Goal: Task Accomplishment & Management: Check status

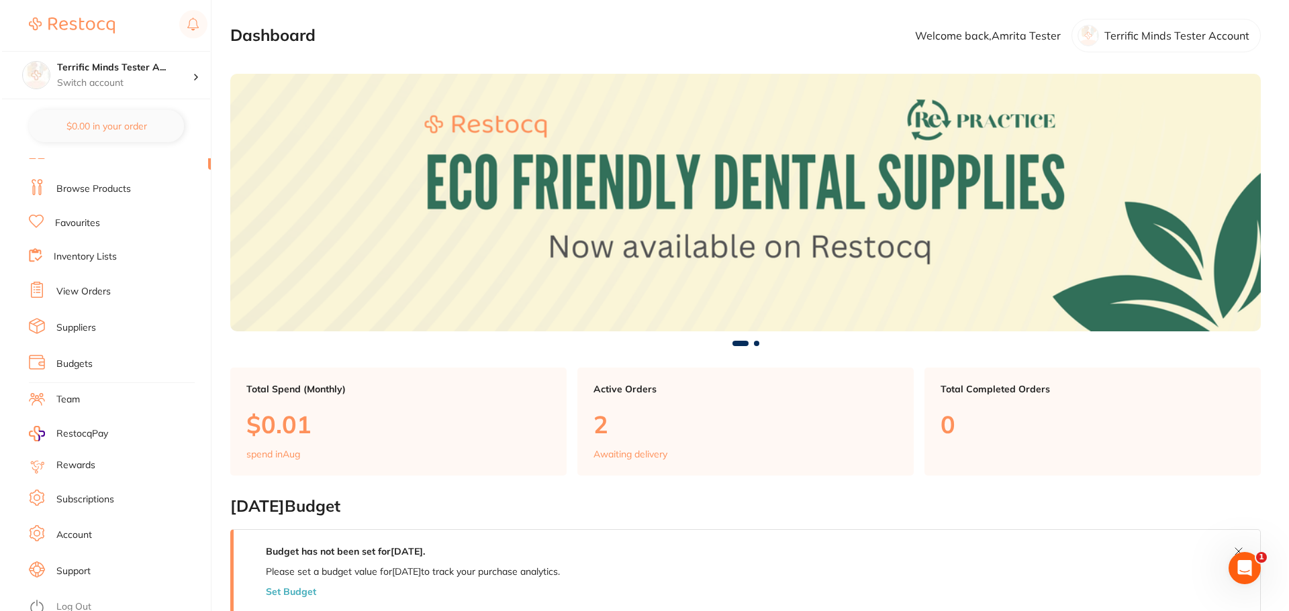
scroll to position [23, 0]
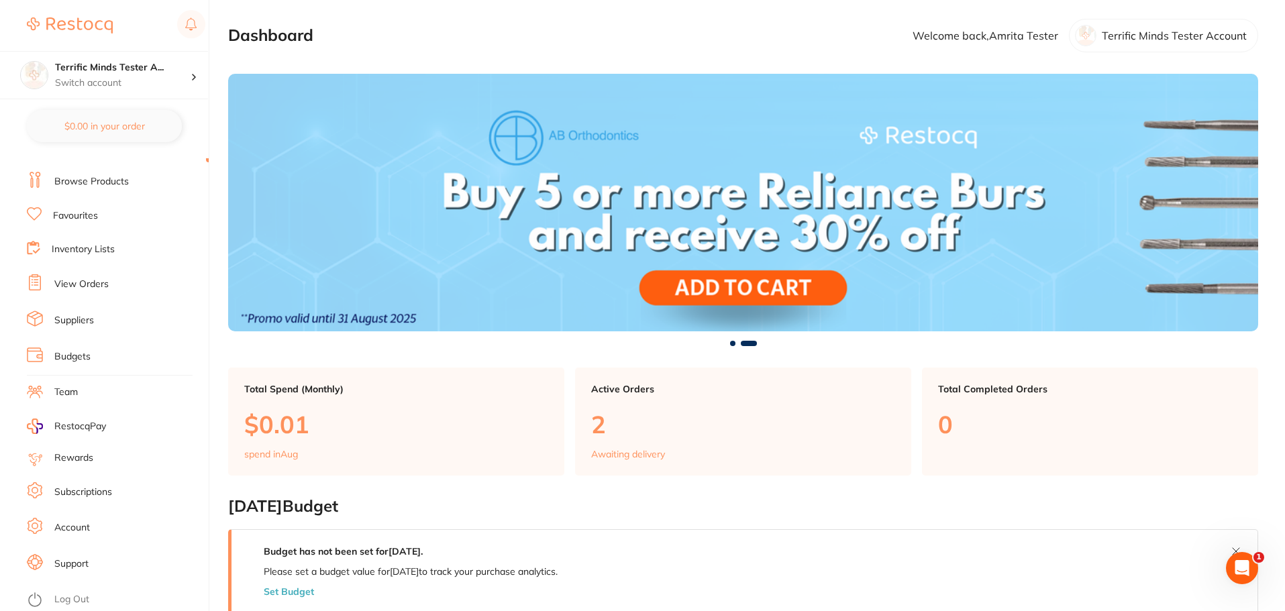
click at [75, 596] on link "Log Out" at bounding box center [71, 599] width 35 height 13
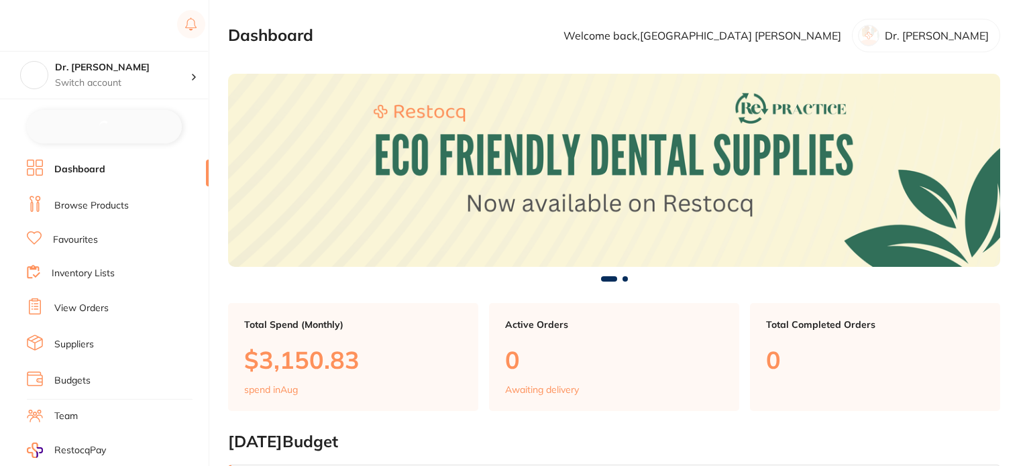
checkbox input "false"
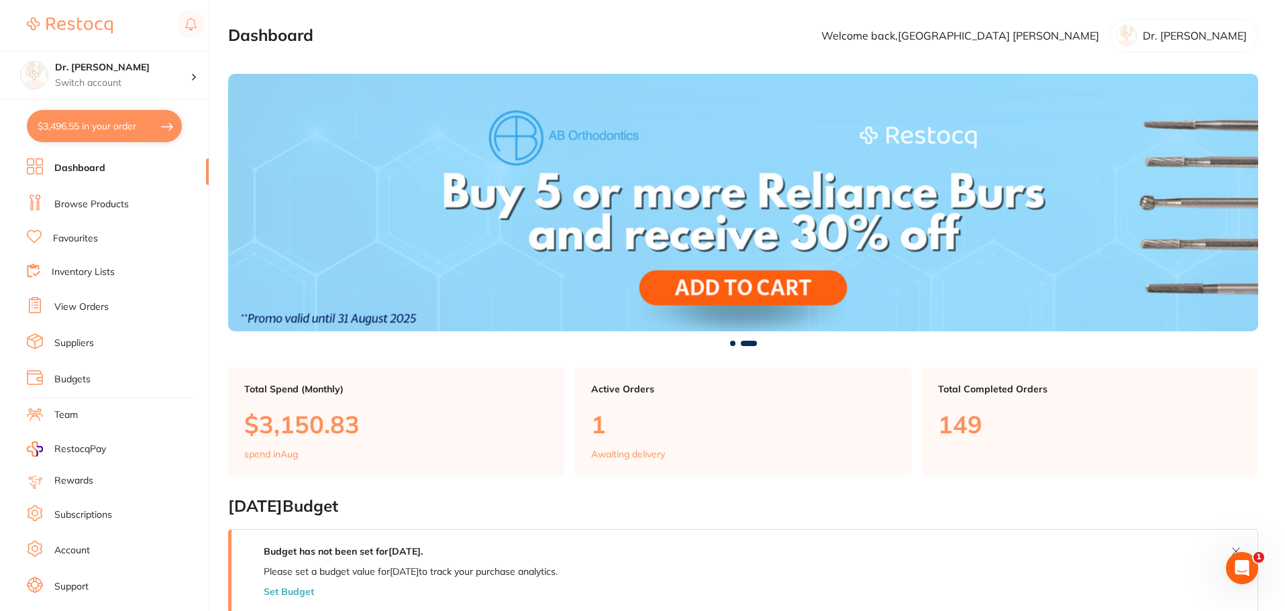
drag, startPoint x: 82, startPoint y: 313, endPoint x: 24, endPoint y: 311, distance: 57.8
click at [82, 313] on link "View Orders" at bounding box center [81, 307] width 54 height 13
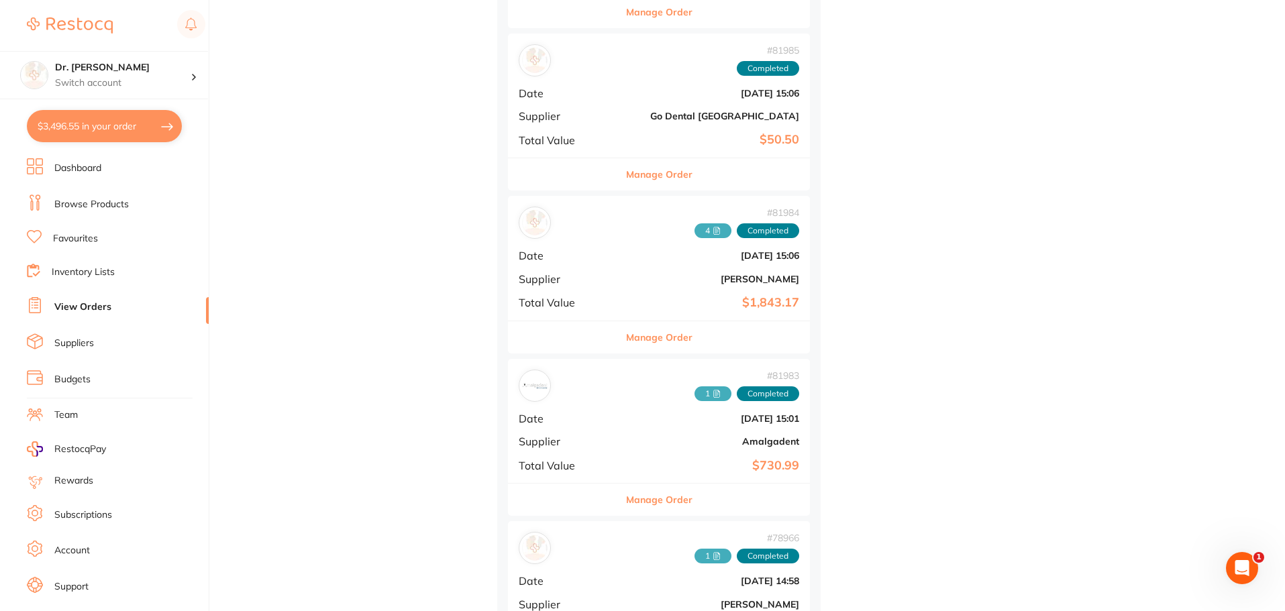
scroll to position [3490, 0]
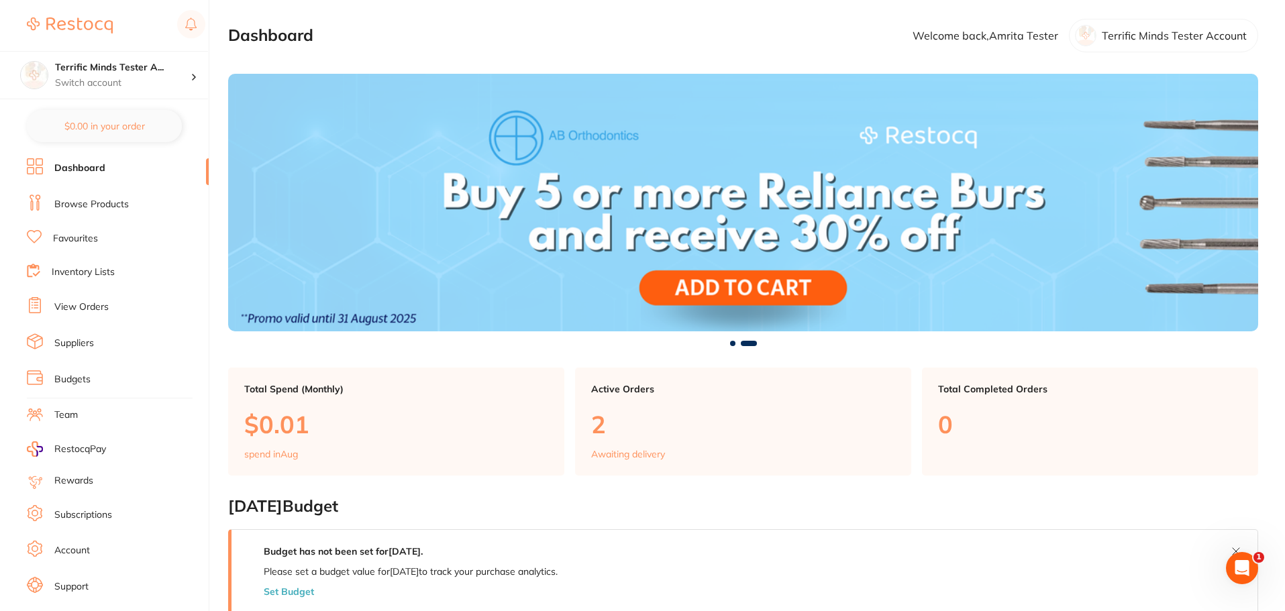
click at [80, 348] on link "Suppliers" at bounding box center [74, 343] width 40 height 13
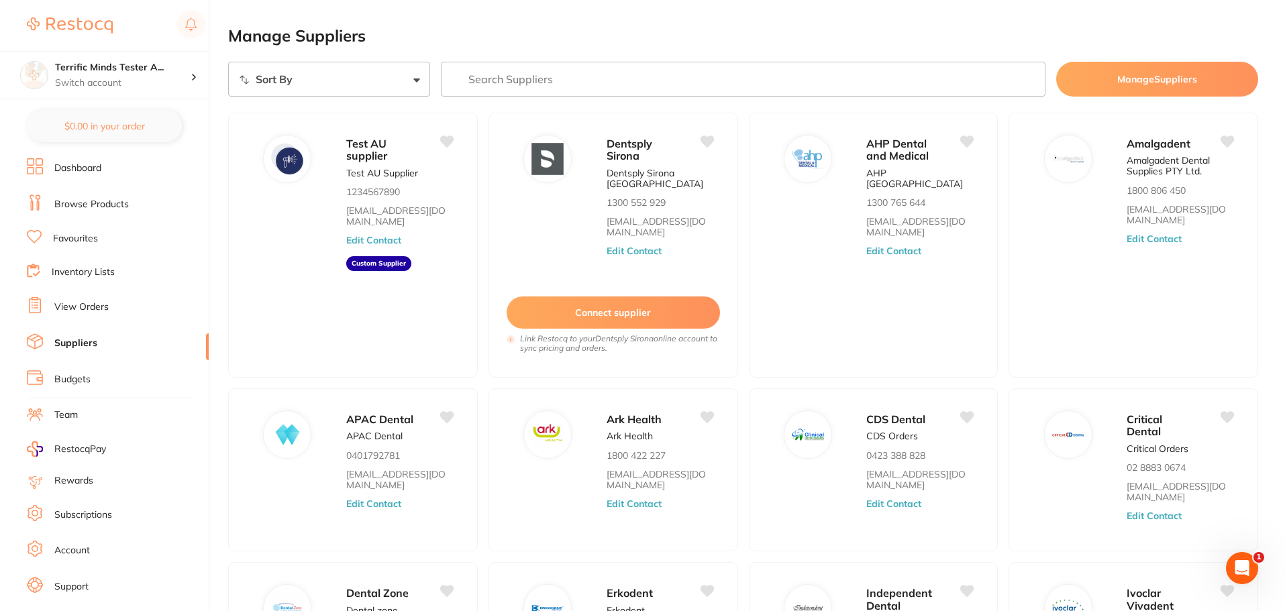
click at [87, 299] on li "View Orders" at bounding box center [118, 307] width 182 height 20
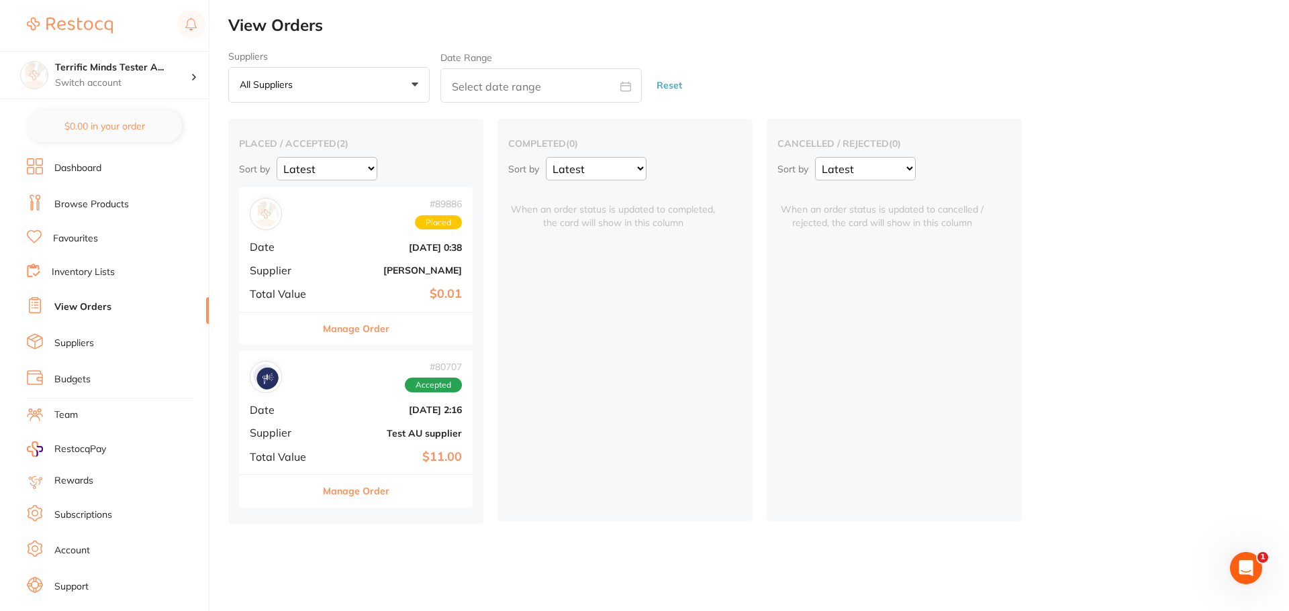
click at [377, 333] on button "Manage Order" at bounding box center [356, 329] width 66 height 32
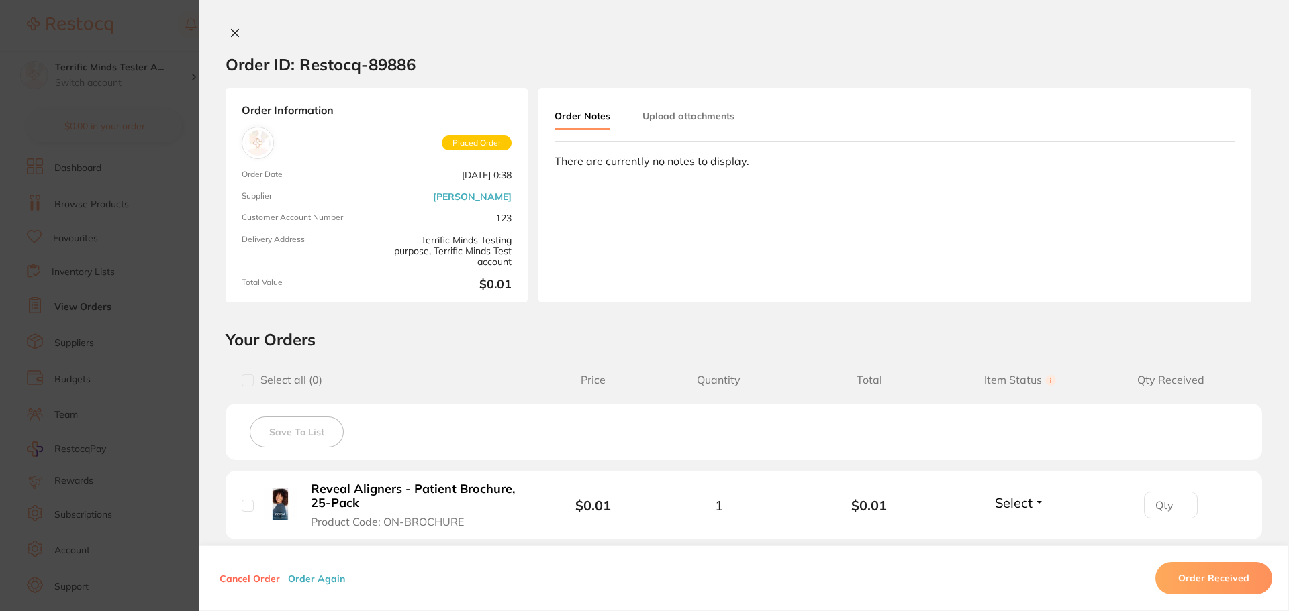
click at [97, 330] on section "Order ID: Restocq- 89886 Order Information Placed Order Order Date [DATE] 0:38 …" at bounding box center [644, 305] width 1289 height 611
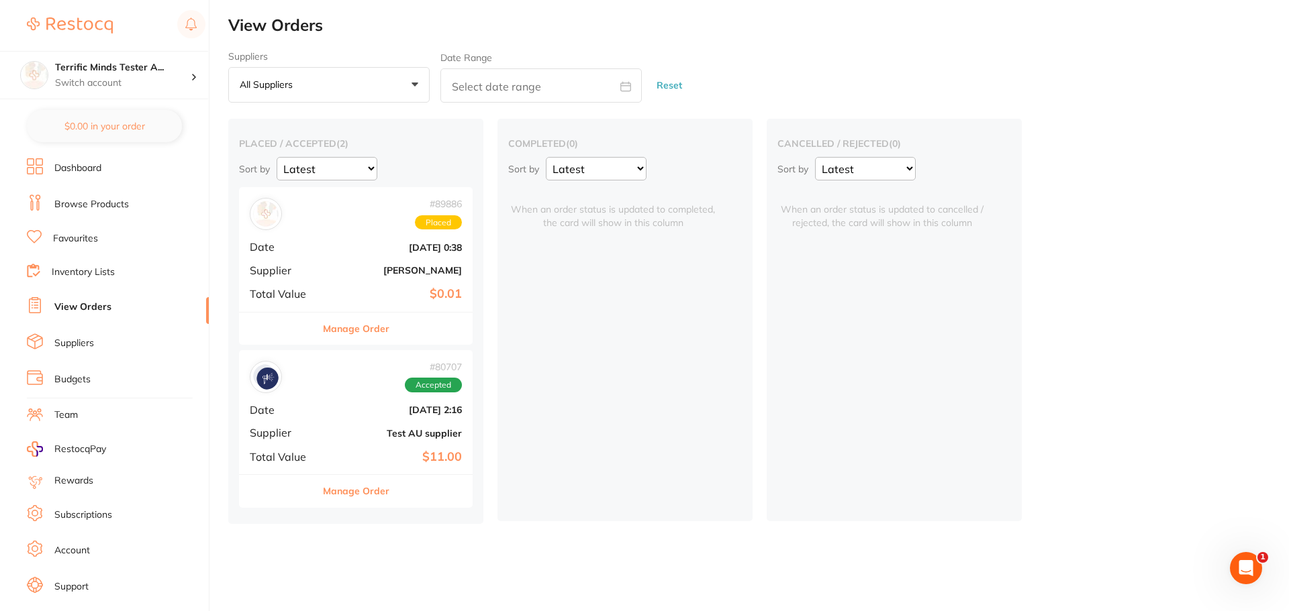
click at [548, 292] on div "completed ( 0 ) Sort by Latest Notification When an order status is updated to …" at bounding box center [624, 320] width 255 height 403
